Goal: Find specific page/section: Find specific page/section

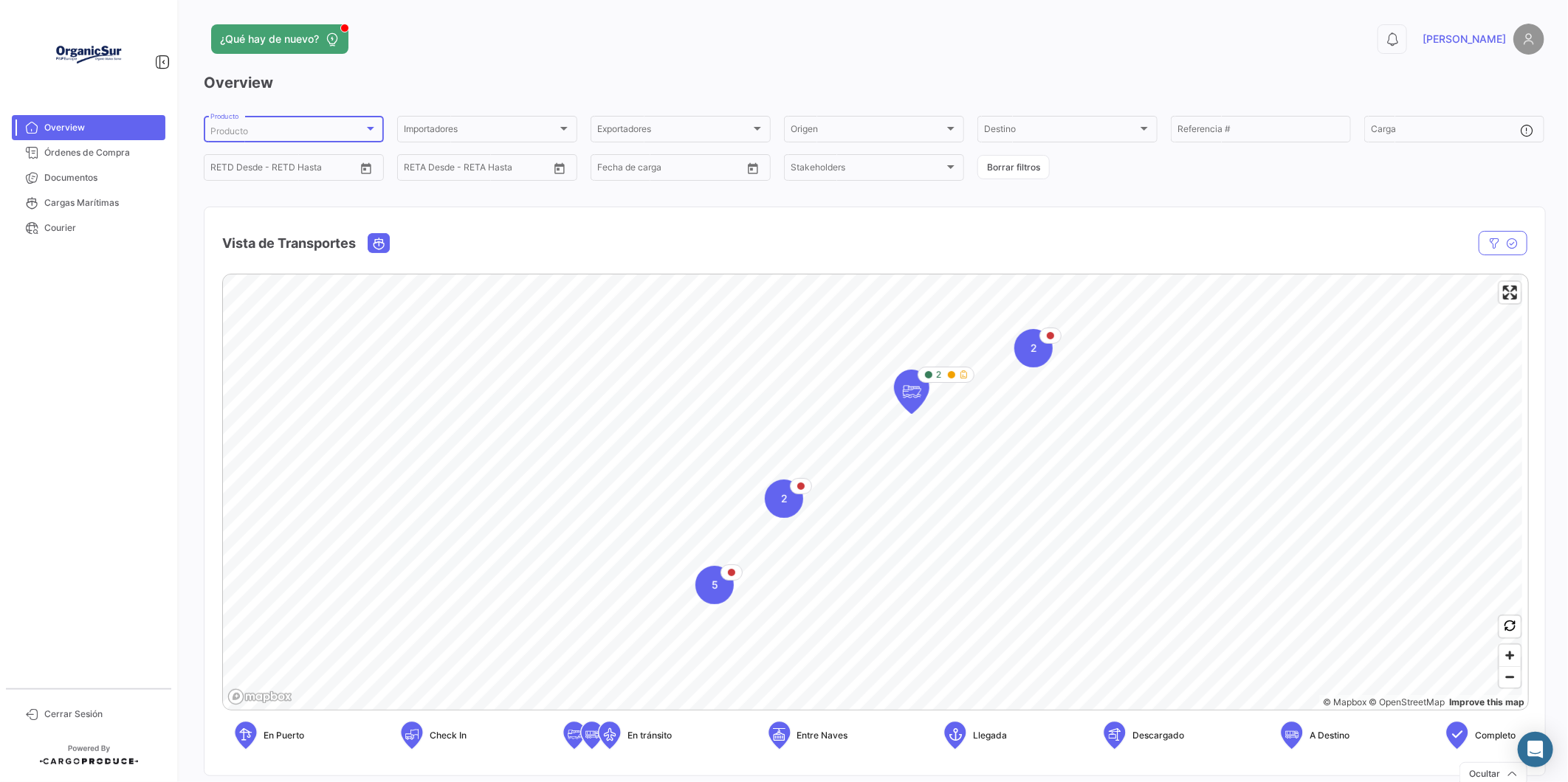
click at [320, 133] on div "Producto" at bounding box center [287, 131] width 153 height 11
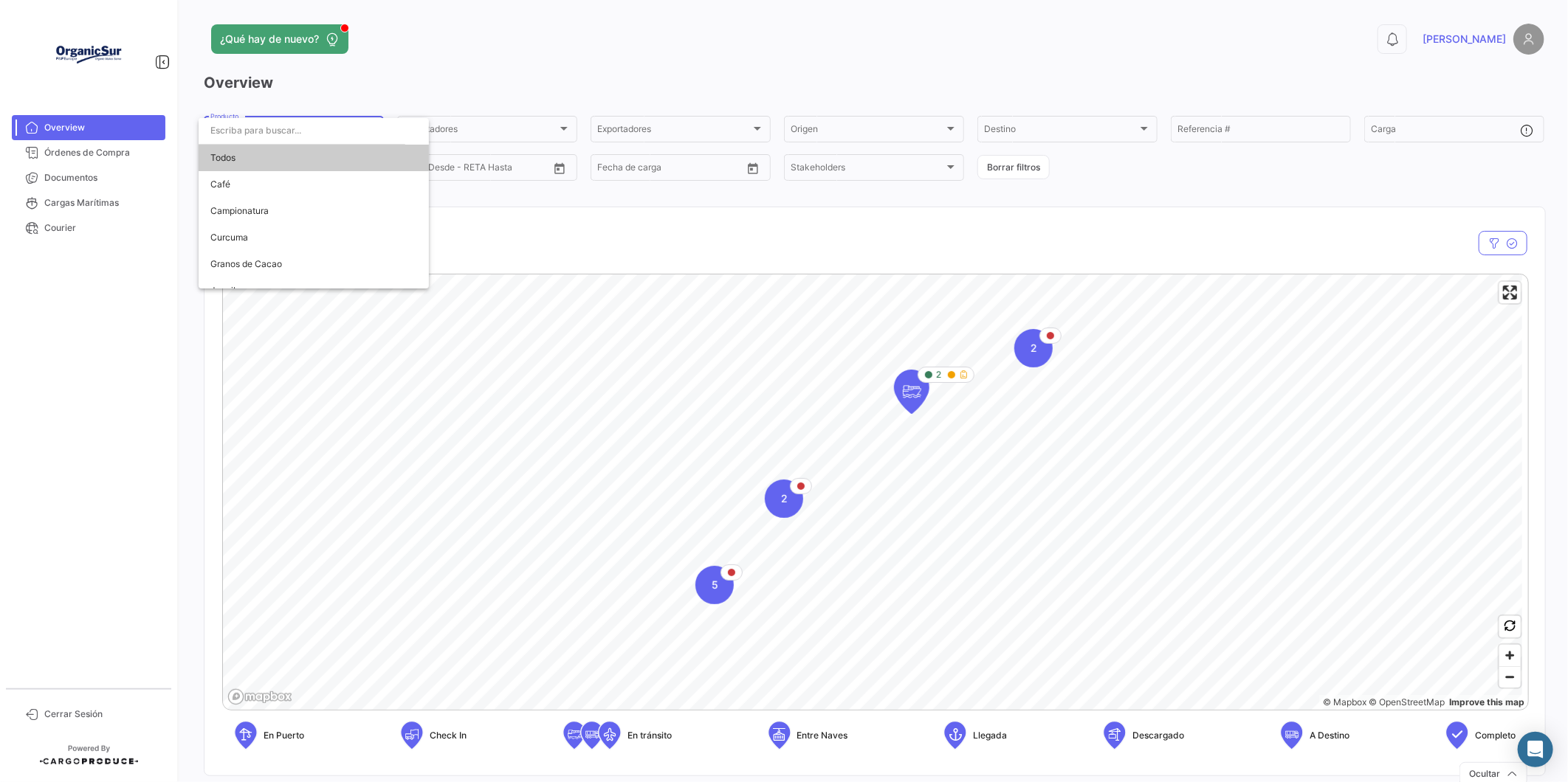
click at [505, 69] on div at bounding box center [784, 391] width 1568 height 782
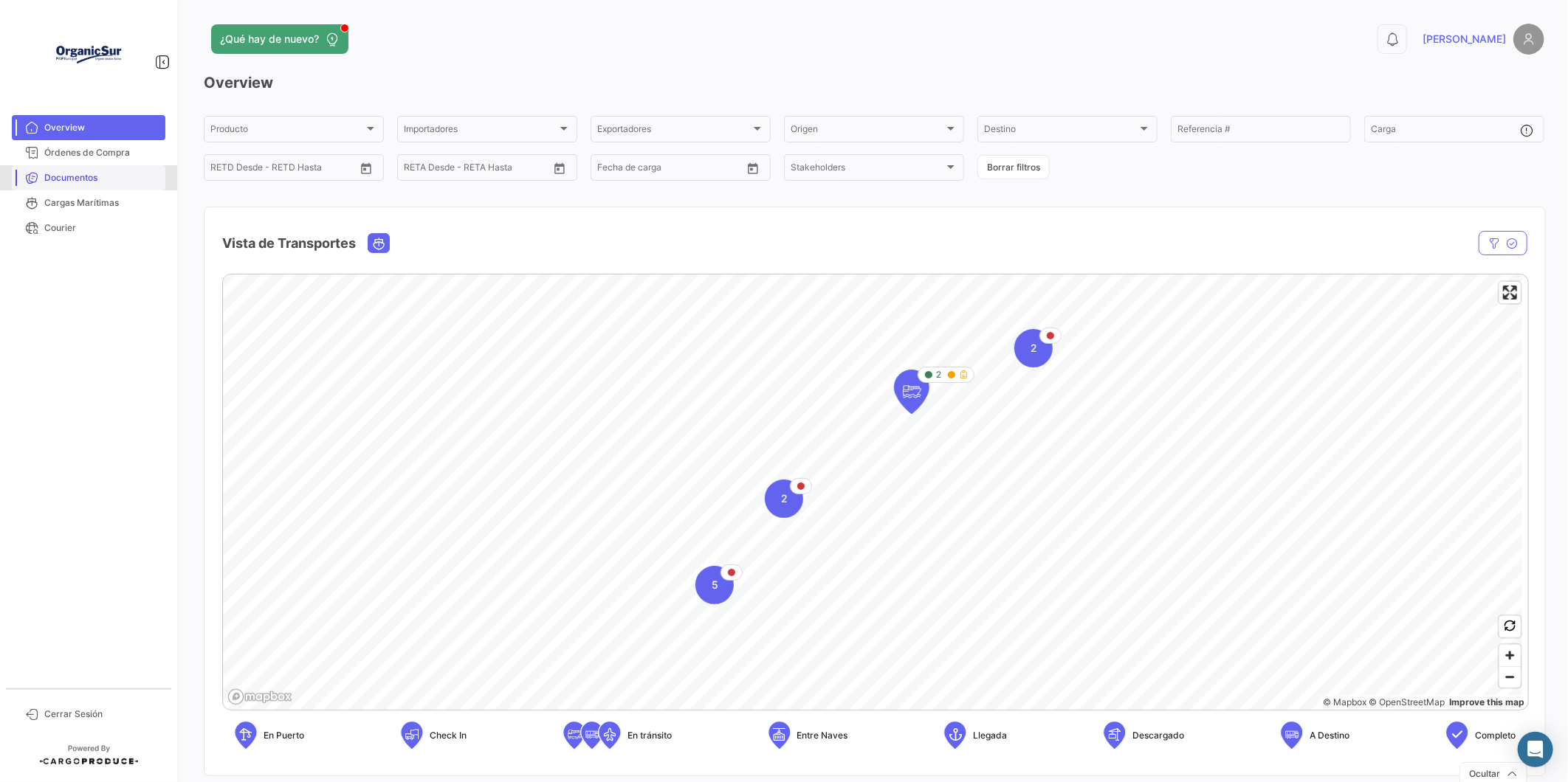
click at [78, 185] on link "Documentos" at bounding box center [89, 177] width 153 height 25
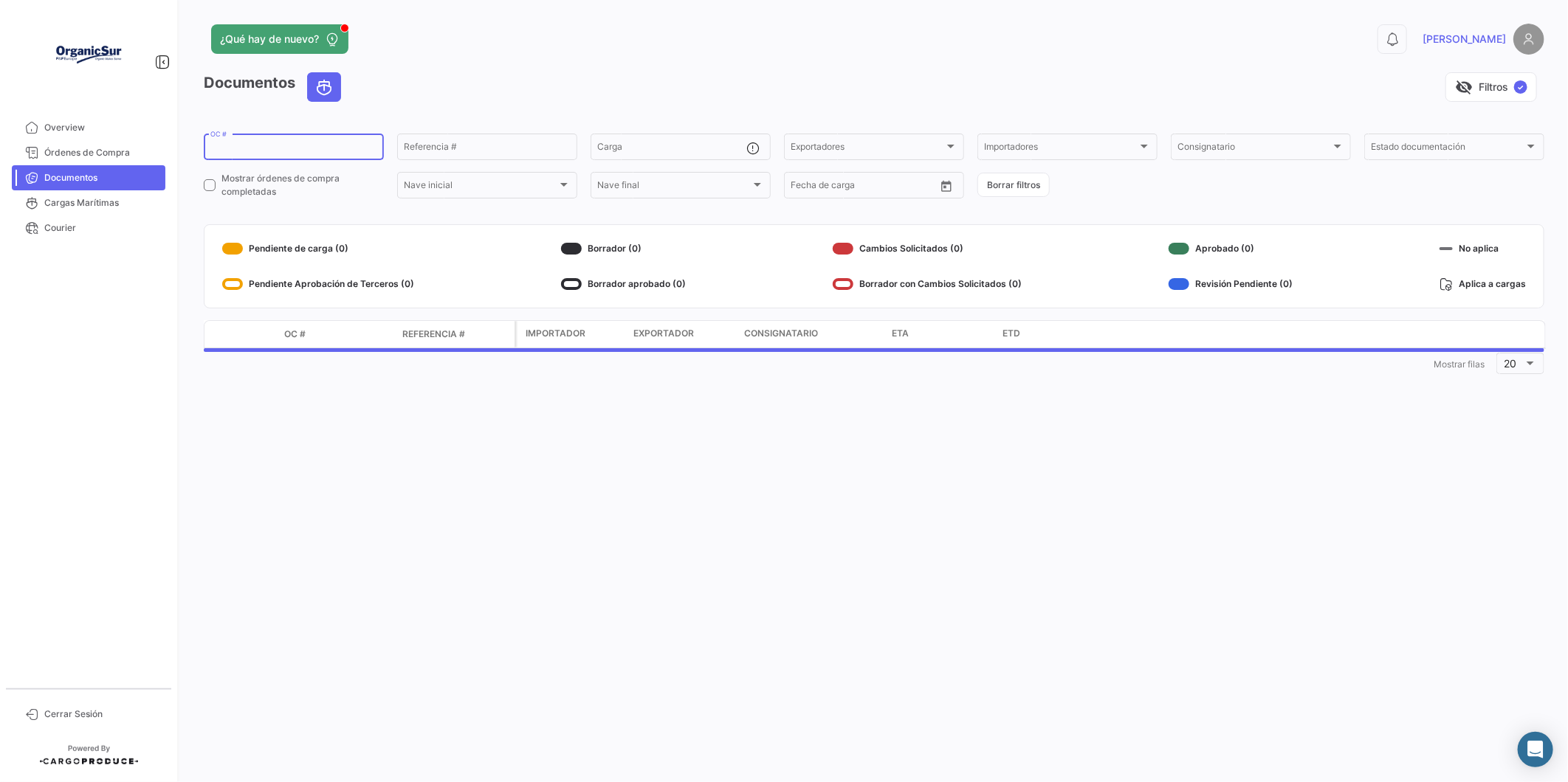
click at [333, 150] on input "OC #" at bounding box center [294, 149] width 167 height 11
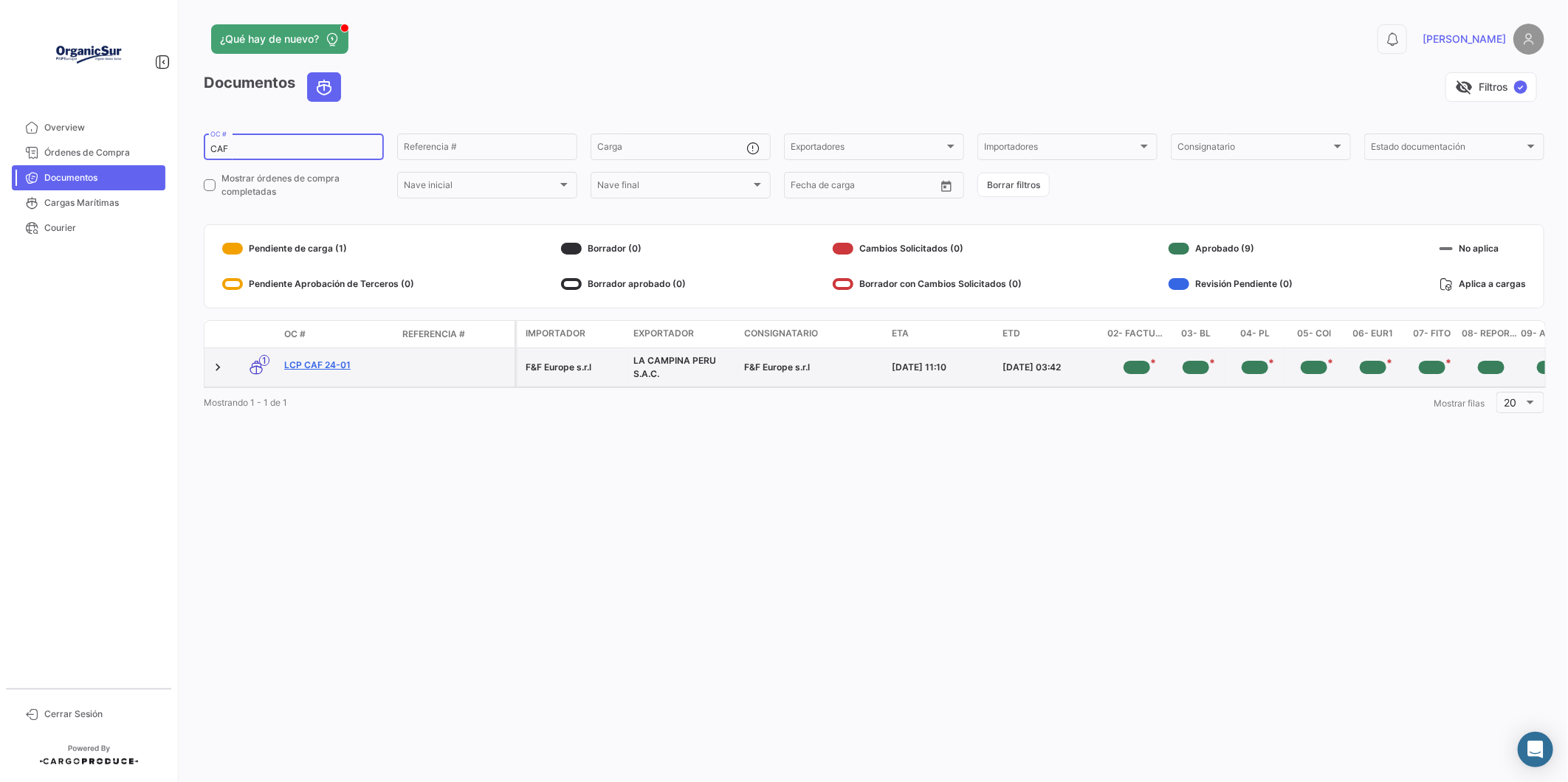
type input "CAF"
click at [318, 362] on link "LCP CAF 24-01" at bounding box center [337, 365] width 107 height 14
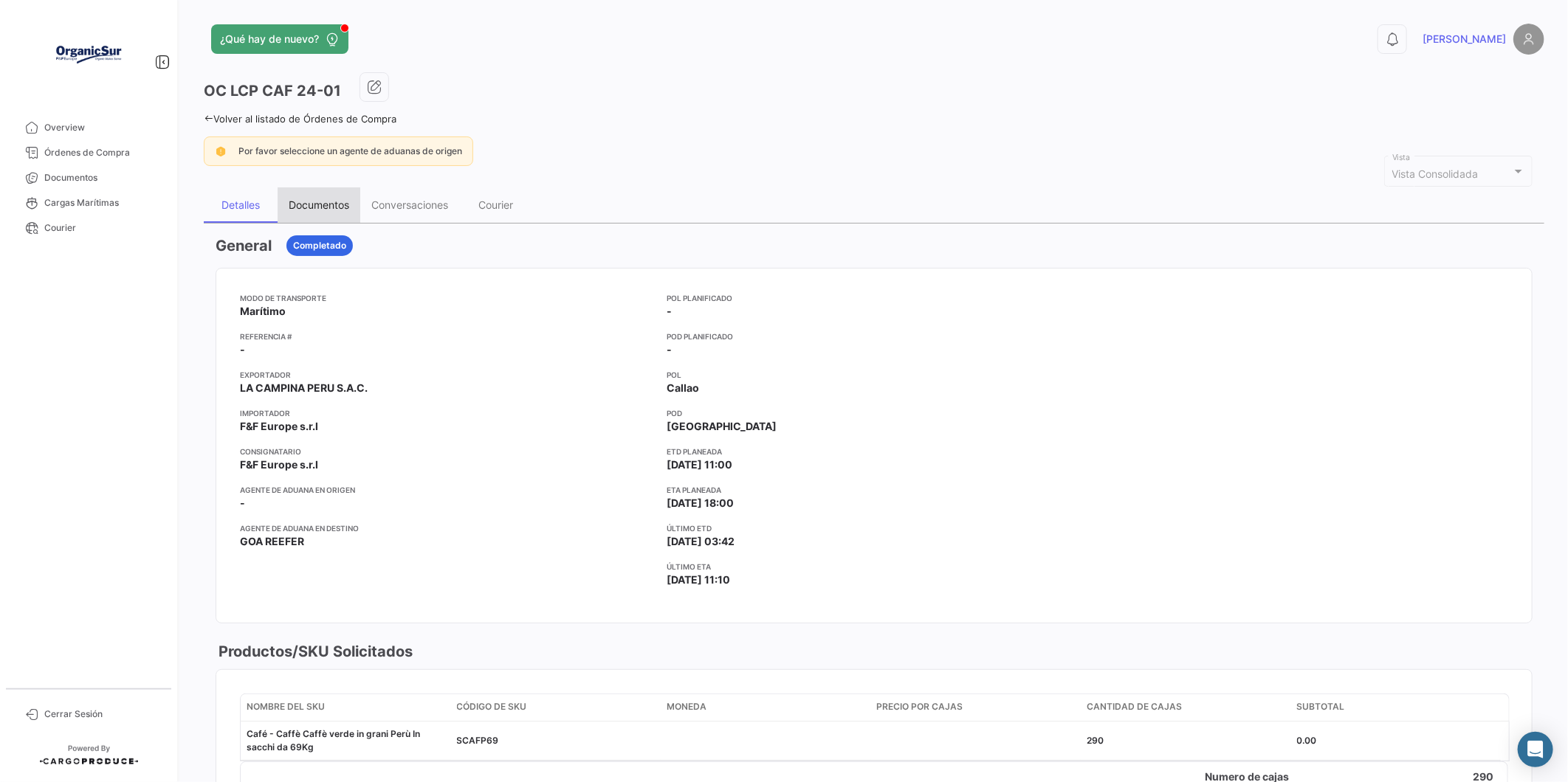
click at [345, 209] on div "Documentos" at bounding box center [318, 204] width 61 height 13
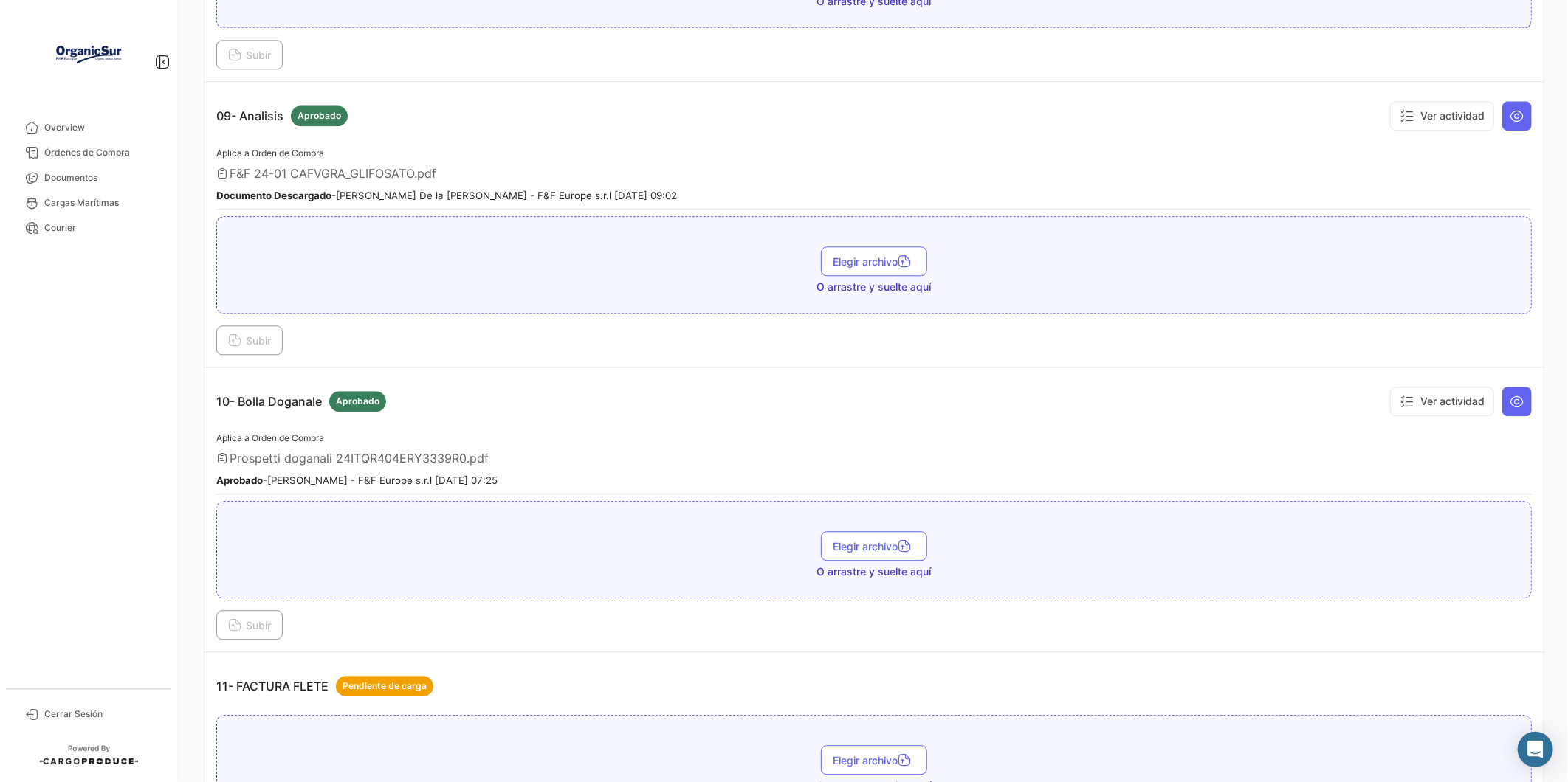
scroll to position [2359, 0]
